Goal: Task Accomplishment & Management: Use online tool/utility

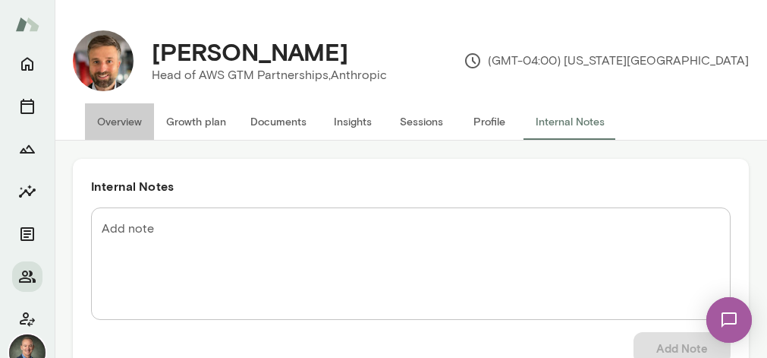
click at [131, 119] on button "Overview" at bounding box center [119, 121] width 69 height 36
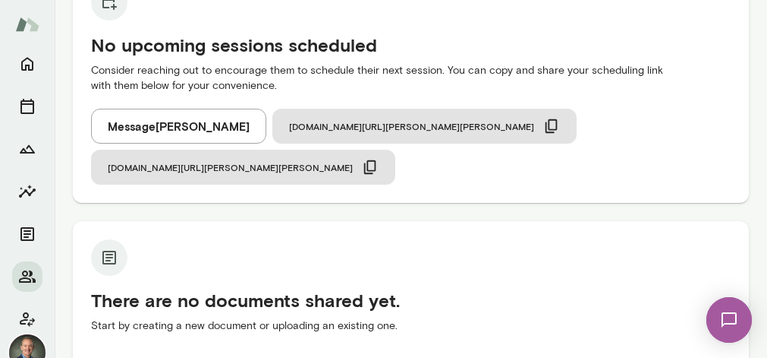
scroll to position [191, 0]
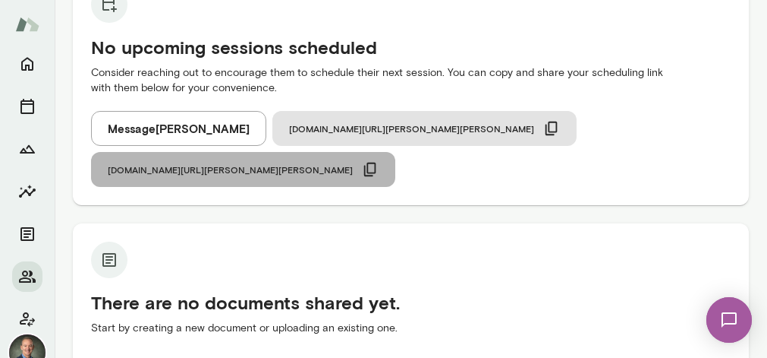
click at [379, 161] on icon "button" at bounding box center [370, 169] width 17 height 17
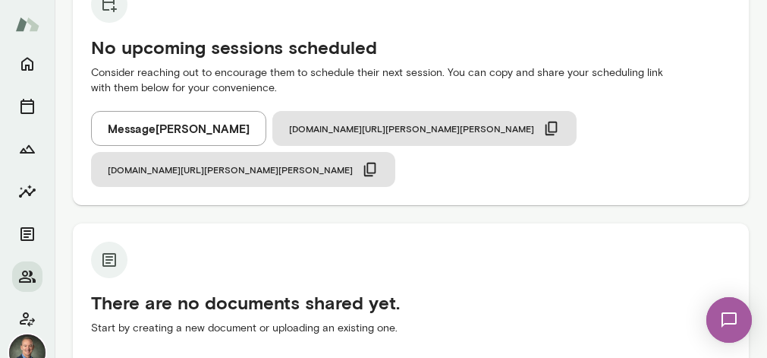
click at [147, 130] on button "Message [PERSON_NAME]" at bounding box center [178, 128] width 175 height 35
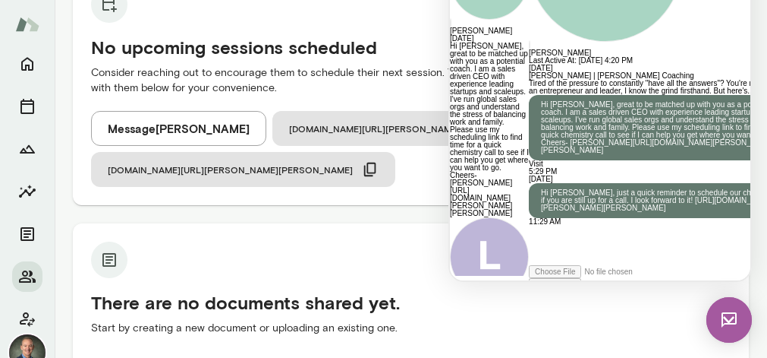
scroll to position [665, 0]
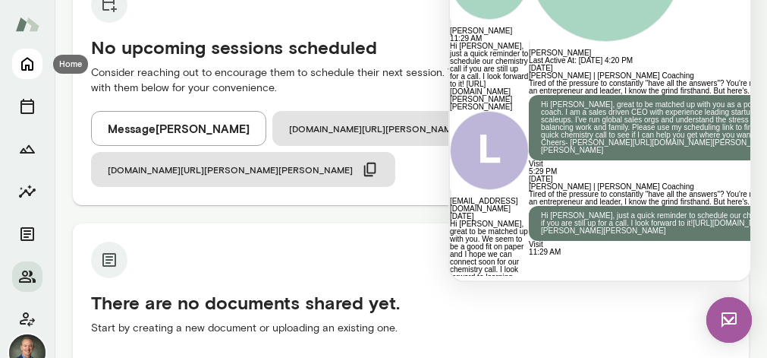
click at [27, 68] on icon "Home" at bounding box center [27, 64] width 18 height 18
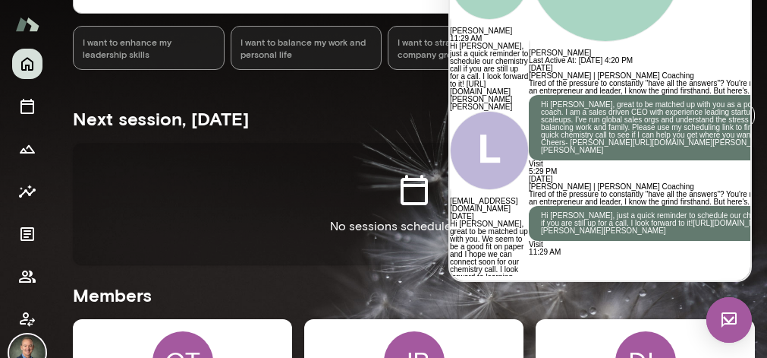
click at [329, 162] on div "No sessions scheduled [DATE]" at bounding box center [414, 203] width 682 height 121
click at [735, 318] on img at bounding box center [730, 320] width 46 height 46
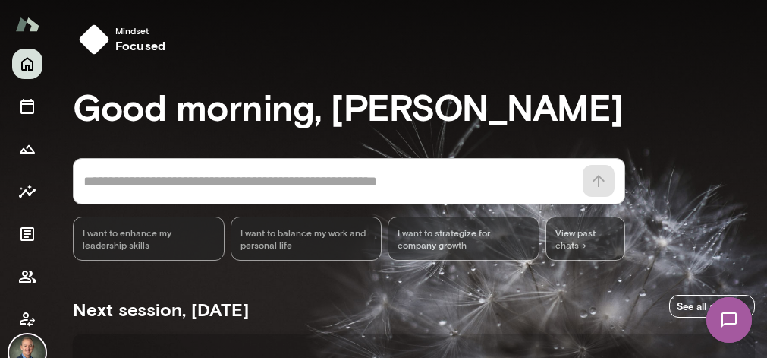
click at [320, 167] on div "* ​ ​" at bounding box center [349, 181] width 553 height 46
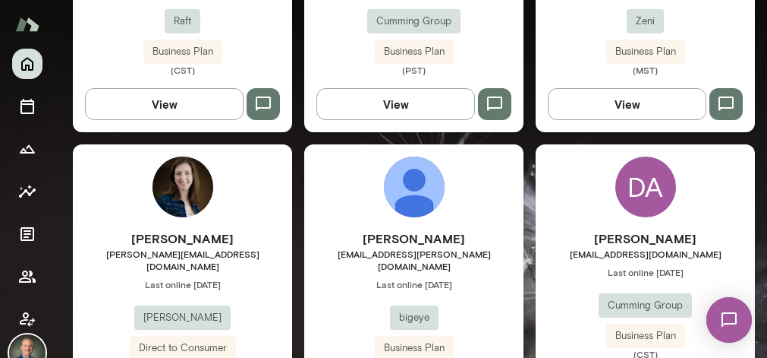
scroll to position [1566, 0]
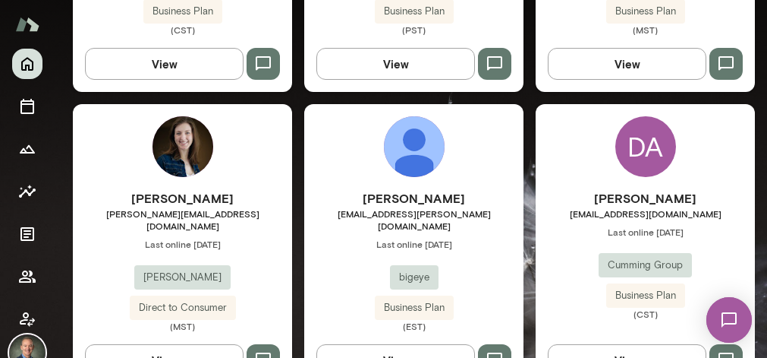
click at [254, 219] on div "[PERSON_NAME] [PERSON_NAME][EMAIL_ADDRESS][DOMAIN_NAME] Last online [DATE] [PER…" at bounding box center [182, 260] width 219 height 143
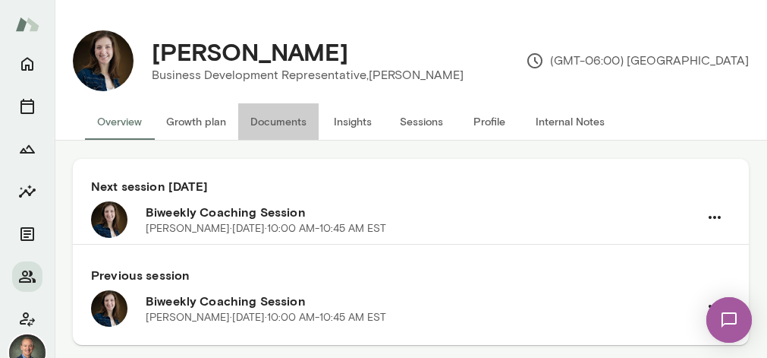
click at [268, 124] on button "Documents" at bounding box center [278, 121] width 80 height 36
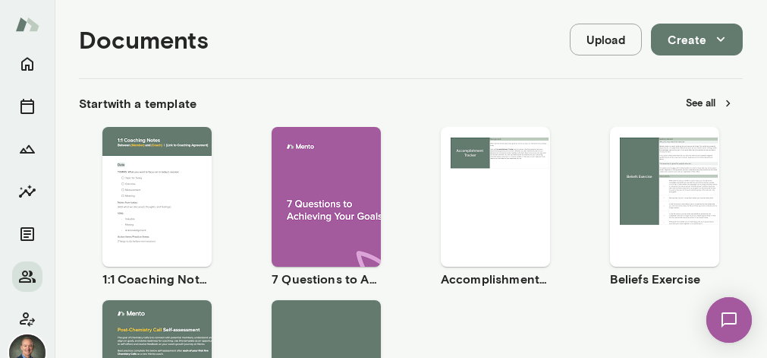
scroll to position [167, 0]
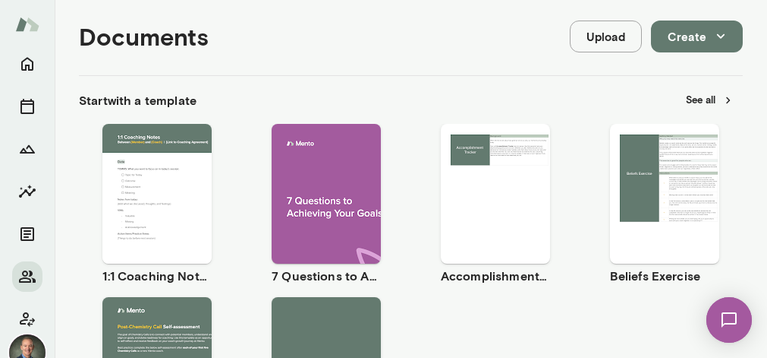
click at [174, 181] on span "Use template" at bounding box center [166, 181] width 55 height 12
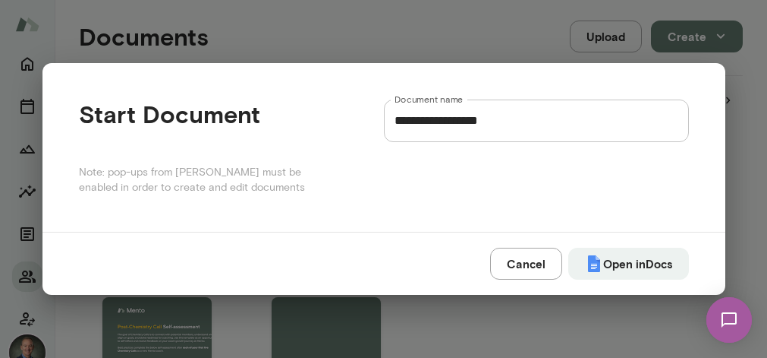
click at [519, 116] on input "**********" at bounding box center [536, 120] width 305 height 43
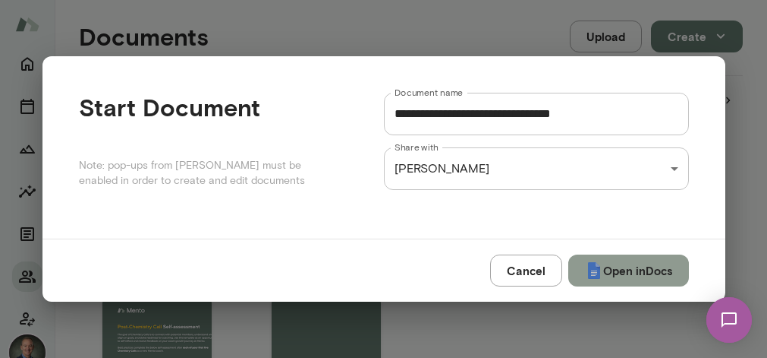
click at [632, 276] on button "Open in Docs" at bounding box center [629, 270] width 121 height 32
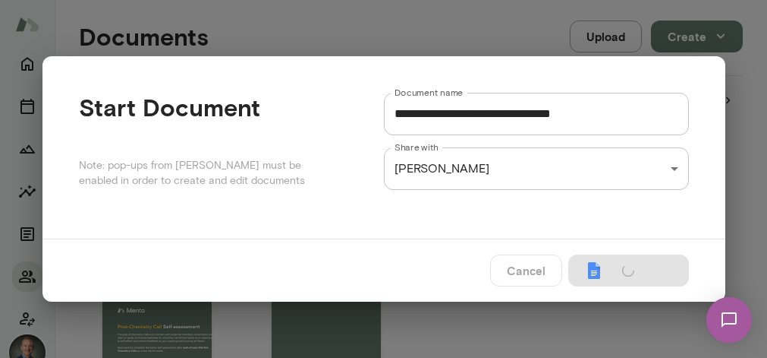
type input "**********"
